Goal: Task Accomplishment & Management: Manage account settings

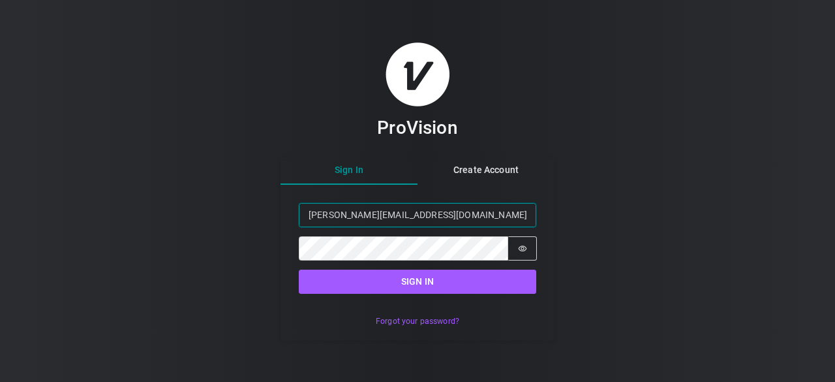
click at [328, 215] on input "[PERSON_NAME][EMAIL_ADDRESS][DOMAIN_NAME]" at bounding box center [418, 215] width 238 height 24
click at [331, 215] on input "[PERSON_NAME][EMAIL_ADDRESS][DOMAIN_NAME]" at bounding box center [418, 215] width 238 height 24
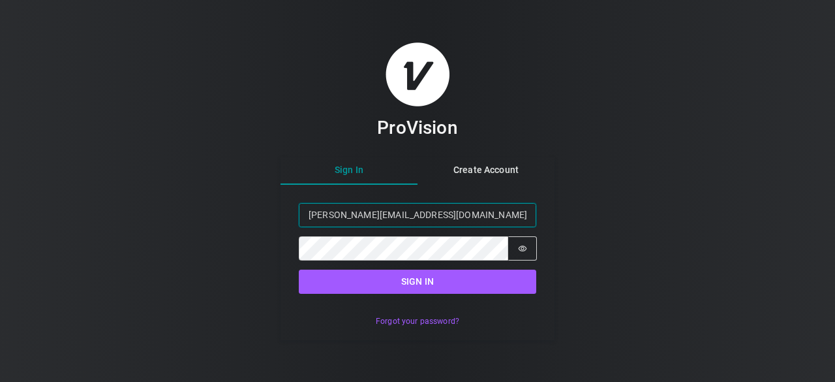
type input "[PERSON_NAME][EMAIL_ADDRESS][DOMAIN_NAME]"
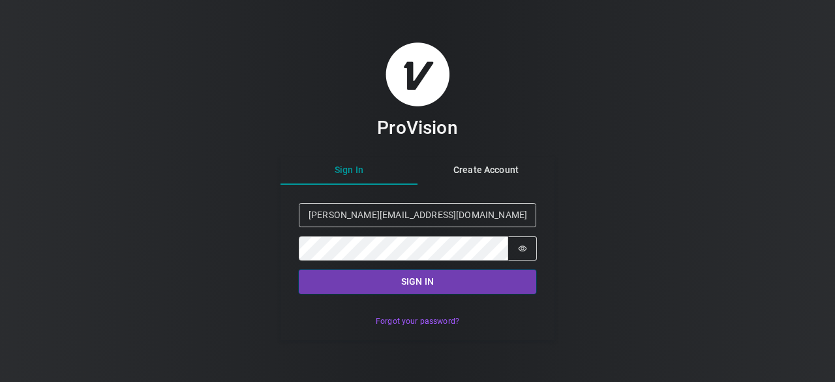
click at [305, 288] on button "Sign in" at bounding box center [418, 282] width 238 height 24
